Goal: Transaction & Acquisition: Purchase product/service

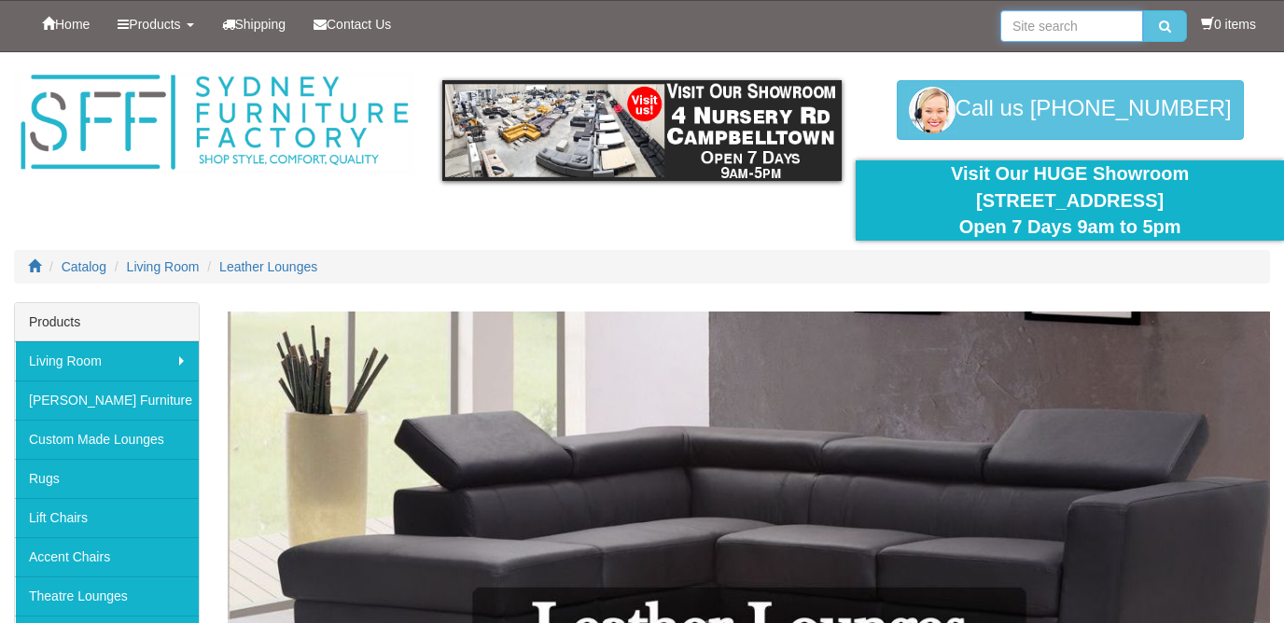
click at [1018, 26] on input "search" at bounding box center [1071, 26] width 143 height 32
type input "2 seater lounge dark brown"
click at [1159, 23] on icon "submit" at bounding box center [1165, 26] width 12 height 13
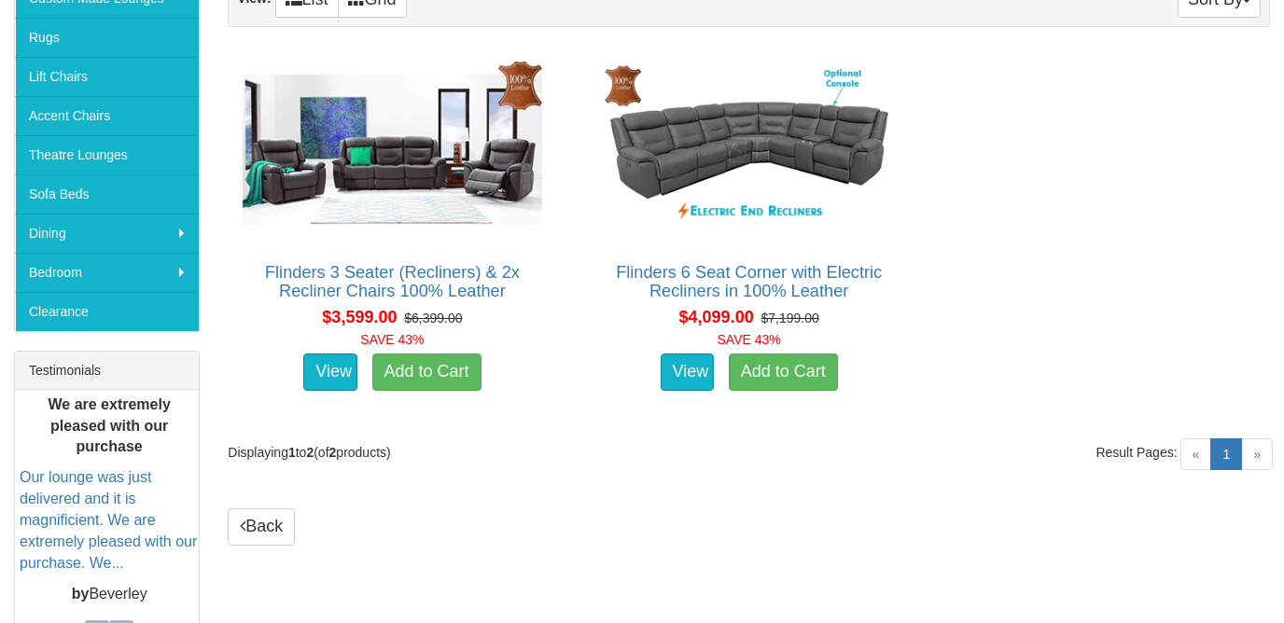
scroll to position [457, 0]
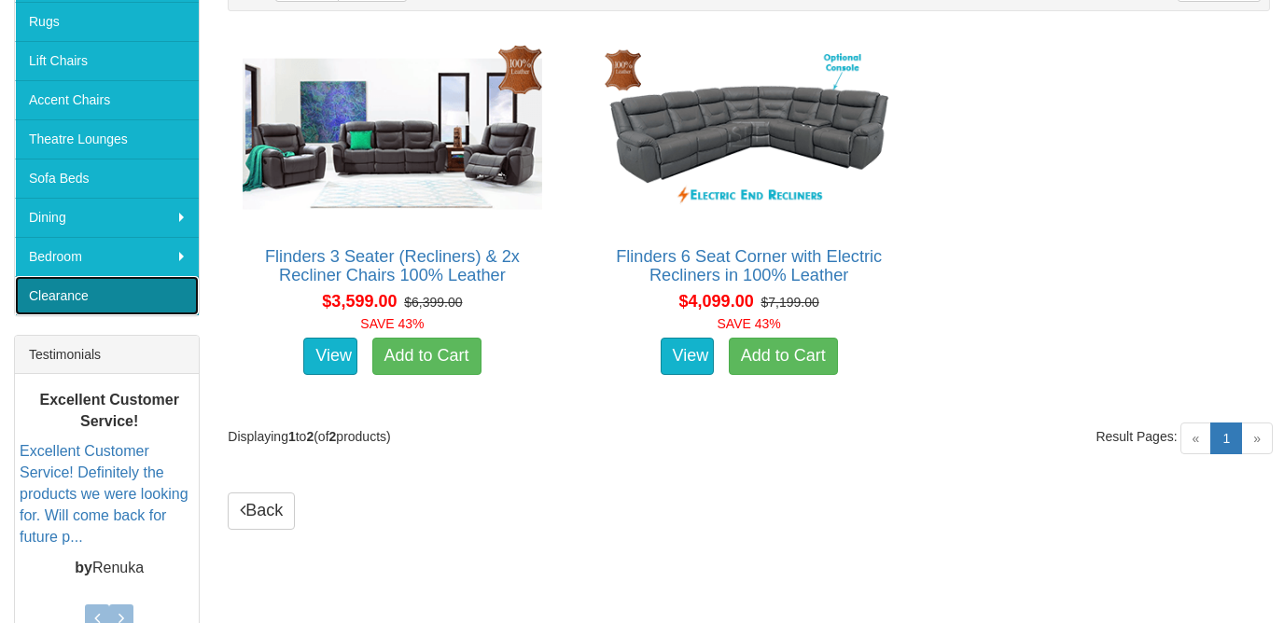
click at [92, 297] on link "Clearance" at bounding box center [107, 295] width 184 height 39
